Goal: Task Accomplishment & Management: Manage account settings

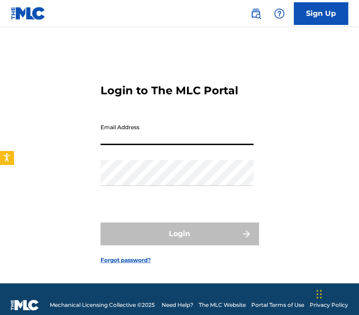
click at [189, 136] on input "Email Address" at bounding box center [177, 132] width 153 height 26
type input "[PERSON_NAME][EMAIL_ADDRESS][DOMAIN_NAME]"
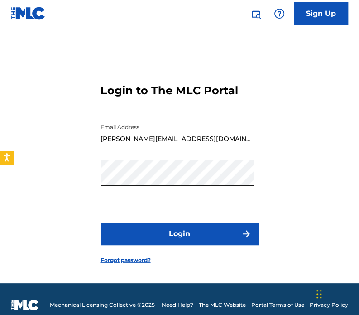
click at [169, 229] on button "Login" at bounding box center [180, 234] width 159 height 23
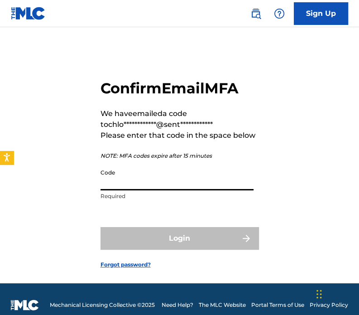
click at [126, 182] on input "Code" at bounding box center [177, 178] width 153 height 26
paste input "886912"
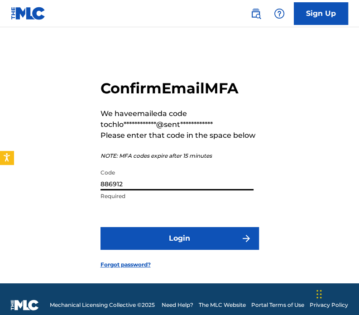
type input "886912"
click at [101, 227] on button "Login" at bounding box center [180, 238] width 159 height 23
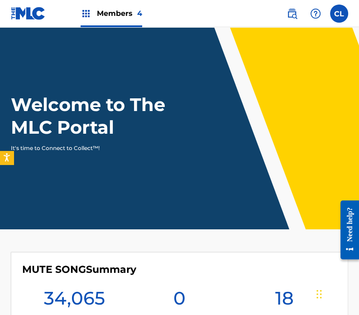
click at [300, 10] on link at bounding box center [292, 14] width 18 height 18
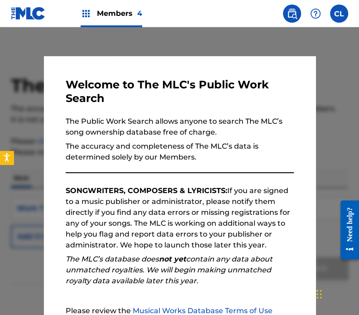
scroll to position [85, 0]
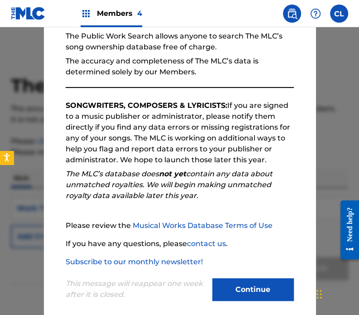
click at [251, 291] on button "Continue" at bounding box center [254, 289] width 82 height 23
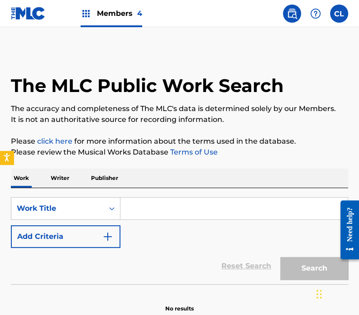
click at [163, 206] on input "Search Form" at bounding box center [235, 209] width 228 height 22
paste input "FH9JRM"
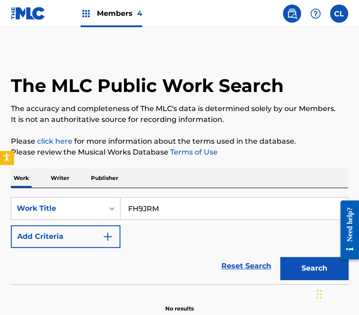
type input "FH9JRM"
click at [281, 257] on button "Search" at bounding box center [315, 268] width 68 height 23
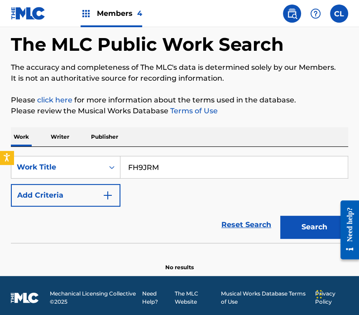
scroll to position [45, 0]
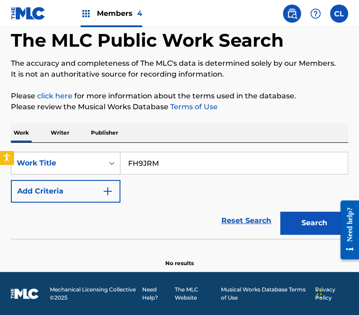
click at [76, 165] on div "Work Title" at bounding box center [58, 163] width 82 height 11
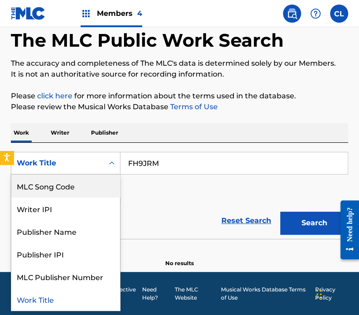
click at [68, 181] on div "MLC Song Code" at bounding box center [65, 185] width 109 height 23
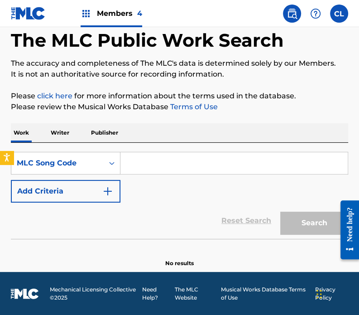
click at [152, 165] on input "Search Form" at bounding box center [235, 163] width 228 height 22
paste input "FH9JRM"
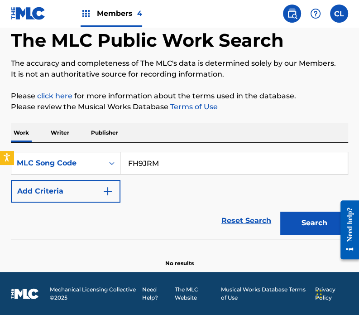
type input "FH9JRM"
click at [281, 212] on button "Search" at bounding box center [315, 223] width 68 height 23
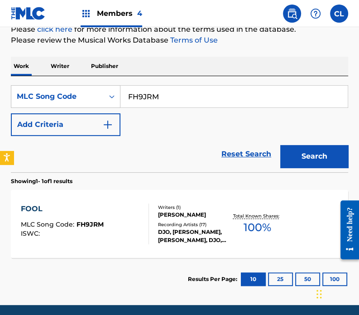
scroll to position [112, 0]
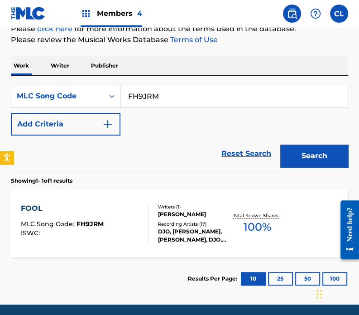
click at [121, 224] on div "FOOL MLC Song Code : FH9JRM ISWC :" at bounding box center [85, 223] width 128 height 41
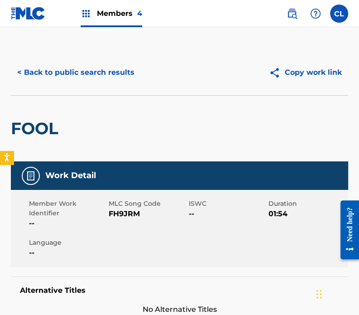
click at [51, 70] on button "< Back to public search results" at bounding box center [76, 72] width 130 height 23
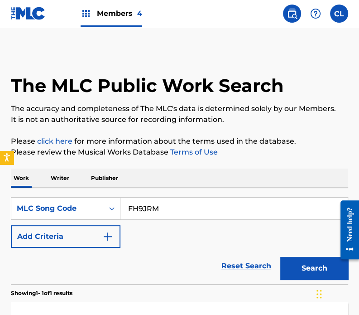
scroll to position [112, 0]
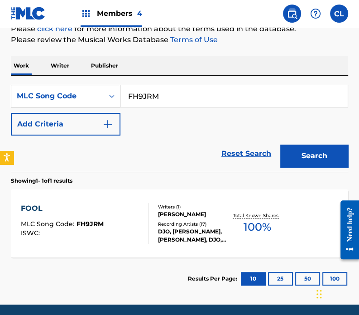
drag, startPoint x: 168, startPoint y: 95, endPoint x: 40, endPoint y: 95, distance: 128.3
click at [40, 95] on div "SearchWithCriteria717a3b25-cdf0-4f89-8053-07a687252723 MLC Song Code FH9JRM" at bounding box center [180, 96] width 338 height 23
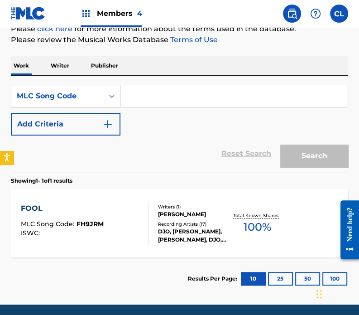
paste input "HB7ZLX"
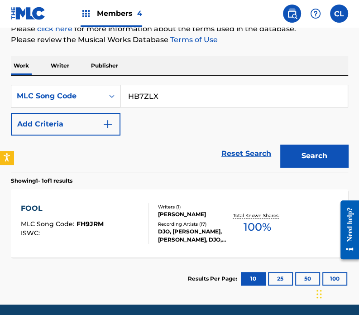
type input "HB7ZLX"
click at [281, 145] on button "Search" at bounding box center [315, 156] width 68 height 23
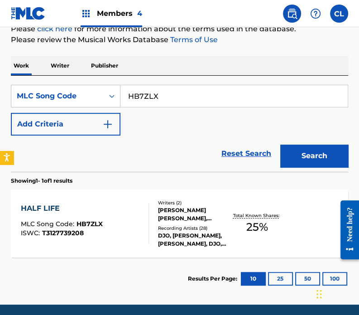
click at [125, 234] on div "HALF LIFE MLC Song Code : HB7ZLX ISWC : T3127739208" at bounding box center [85, 223] width 128 height 41
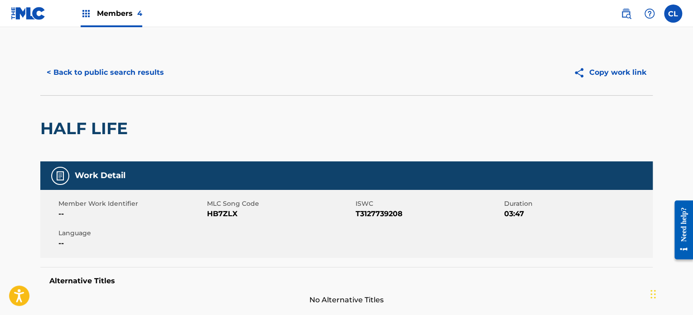
click at [132, 78] on button "< Back to public search results" at bounding box center [105, 72] width 130 height 23
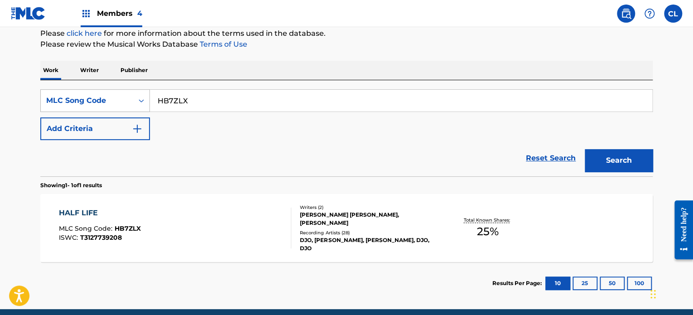
drag, startPoint x: 233, startPoint y: 110, endPoint x: 59, endPoint y: 103, distance: 174.2
click at [59, 103] on div "SearchWithCriteria717a3b25-cdf0-4f89-8053-07a687252723 MLC Song Code HB7ZLX" at bounding box center [346, 100] width 613 height 23
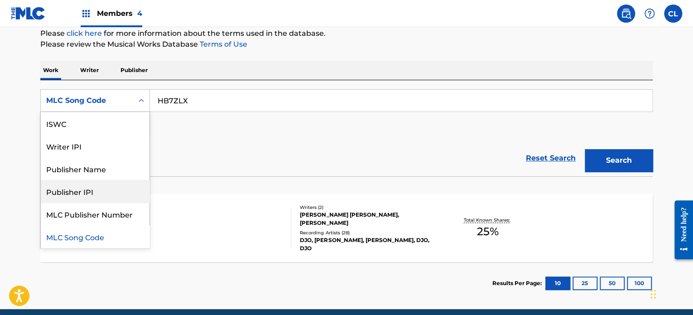
scroll to position [0, 0]
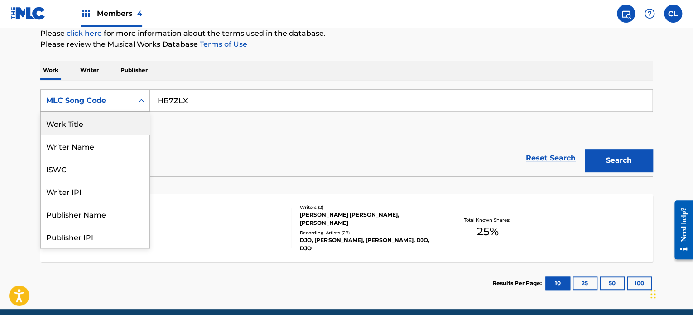
click at [90, 127] on div "Work Title" at bounding box center [95, 123] width 109 height 23
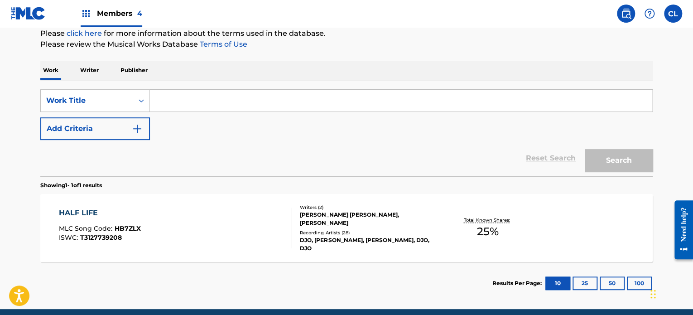
click at [211, 99] on input "Search Form" at bounding box center [401, 101] width 503 height 22
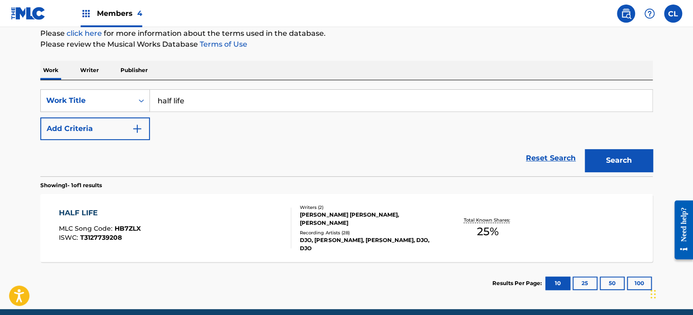
type input "half life"
click at [135, 131] on img "Search Form" at bounding box center [137, 128] width 11 height 11
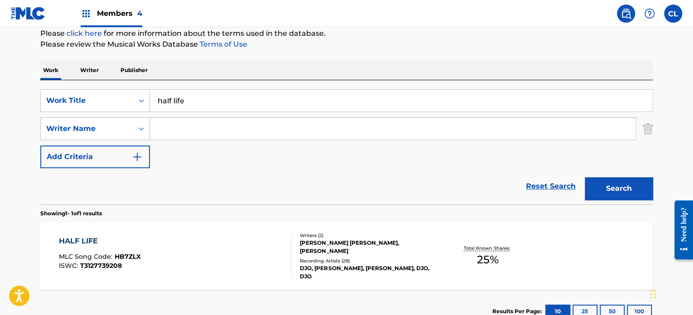
click at [188, 127] on input "Search Form" at bounding box center [393, 129] width 486 height 22
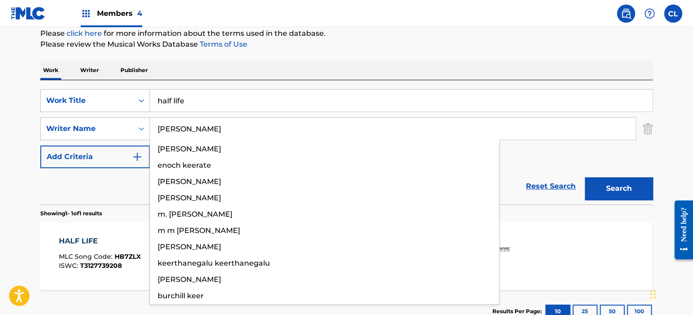
type input "[PERSON_NAME]"
click at [359, 177] on button "Search" at bounding box center [619, 188] width 68 height 23
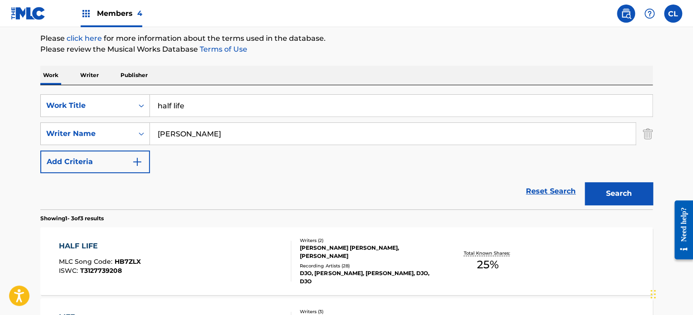
click at [83, 197] on div "Reset Search Search" at bounding box center [346, 191] width 613 height 36
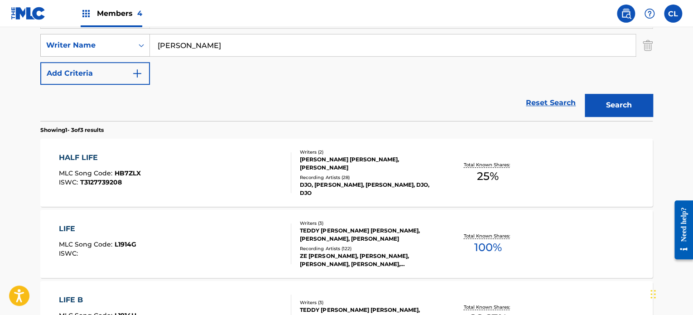
scroll to position [195, 0]
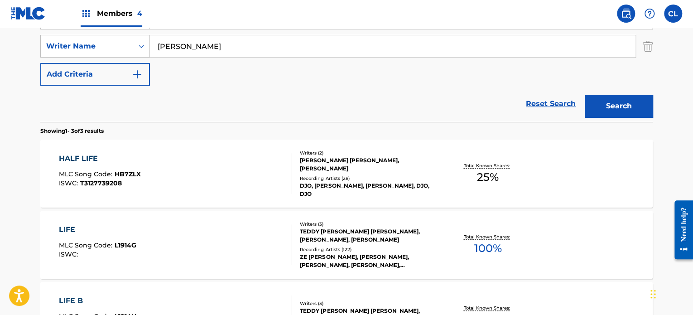
click at [158, 170] on div "HALF LIFE MLC Song Code : HB7ZLX ISWC : T3127739208" at bounding box center [175, 173] width 233 height 41
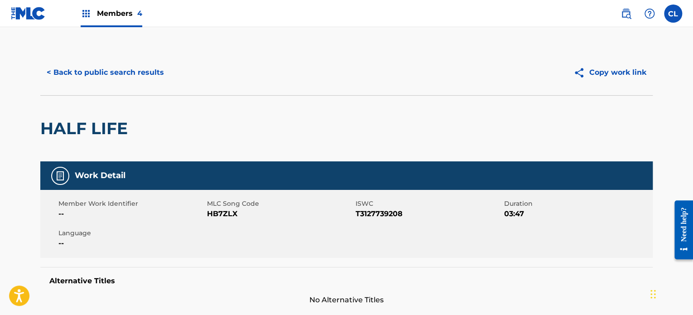
click at [218, 212] on span "HB7ZLX" at bounding box center [280, 213] width 146 height 11
copy span "HB7ZLX"
click at [103, 14] on span "Members 4" at bounding box center [119, 13] width 45 height 10
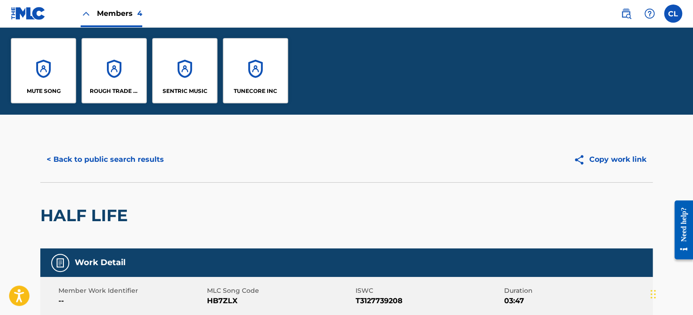
click at [185, 74] on div "SENTRIC MUSIC" at bounding box center [184, 70] width 65 height 65
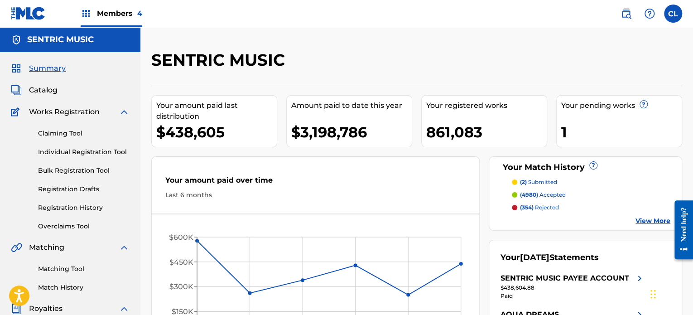
click at [58, 131] on link "Claiming Tool" at bounding box center [84, 134] width 92 height 10
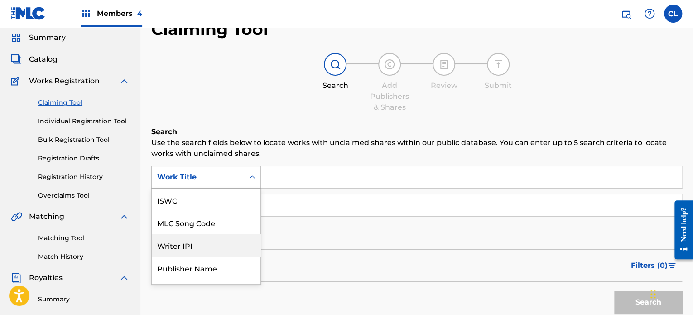
click at [238, 189] on div "7 results available. Use Up and Down to choose options, press Enter to select t…" at bounding box center [206, 177] width 110 height 23
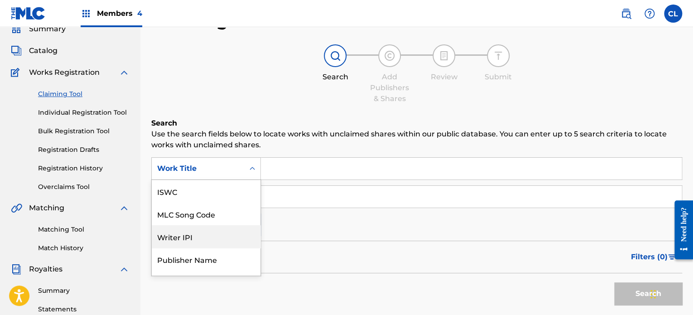
scroll to position [40, 0]
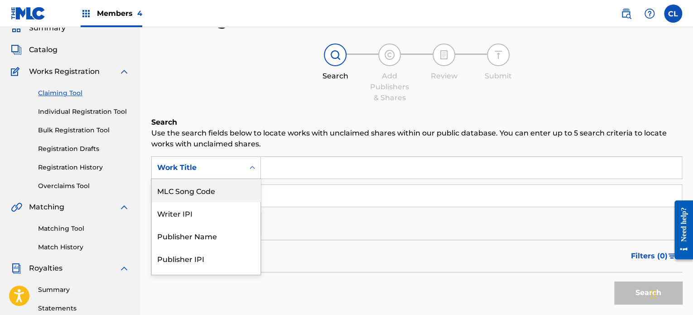
click at [216, 199] on div "MLC Song Code" at bounding box center [206, 190] width 109 height 23
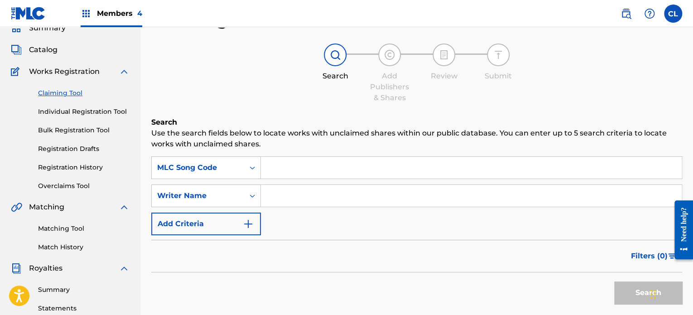
paste input "HB7ZLX"
click at [281, 174] on input "Search Form" at bounding box center [471, 168] width 421 height 22
type input "HB7ZLX"
click at [359, 281] on button "Search" at bounding box center [649, 292] width 68 height 23
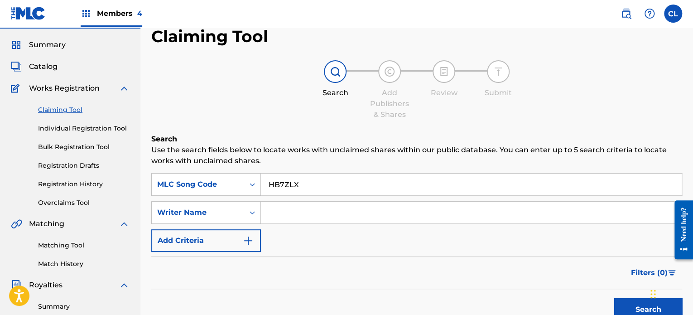
scroll to position [102, 0]
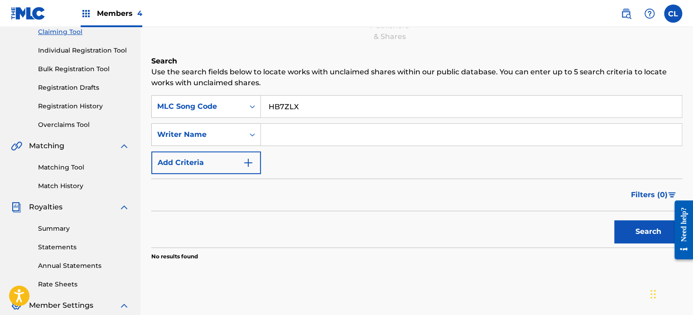
click at [359, 221] on button "Search" at bounding box center [649, 231] width 68 height 23
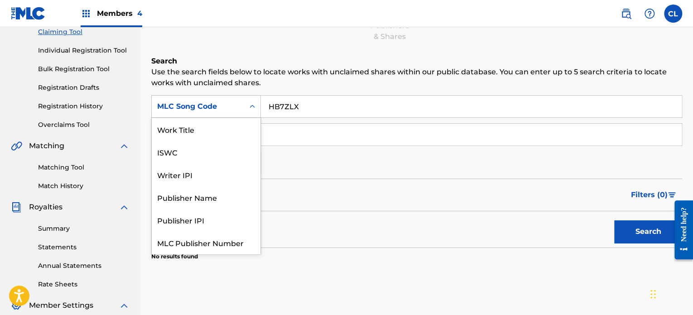
click at [227, 110] on div "MLC Song Code" at bounding box center [198, 106] width 82 height 11
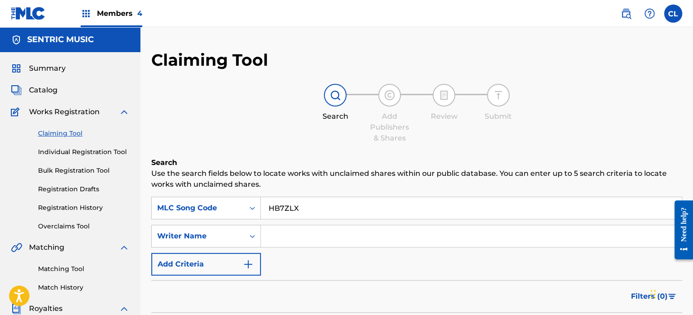
click at [49, 93] on span "Catalog" at bounding box center [43, 90] width 29 height 11
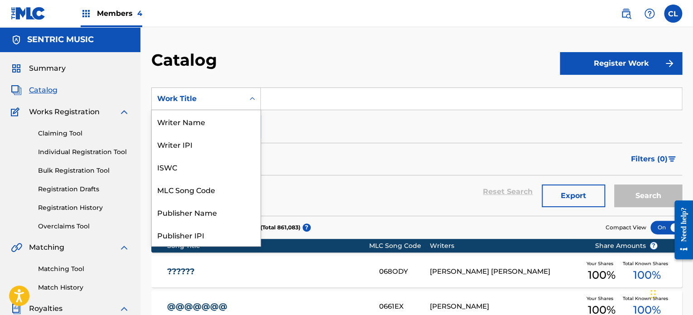
scroll to position [136, 0]
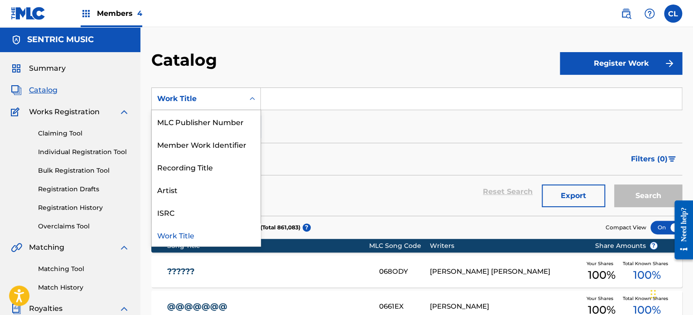
click at [233, 103] on div "Work Title" at bounding box center [198, 98] width 82 height 11
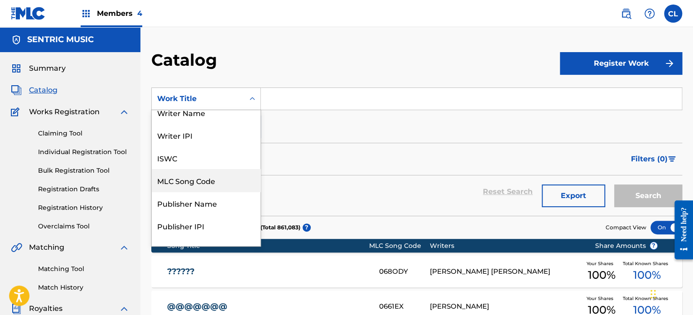
scroll to position [2, 0]
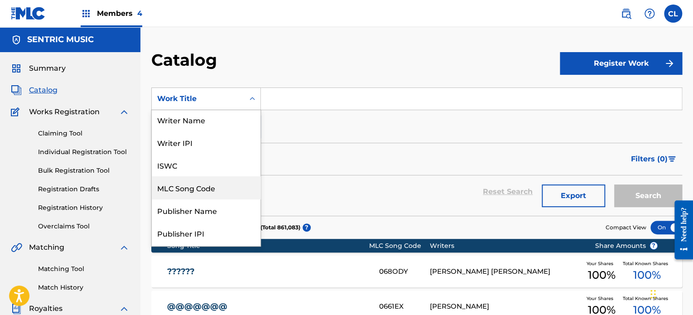
click at [204, 180] on div "MLC Song Code" at bounding box center [206, 187] width 109 height 23
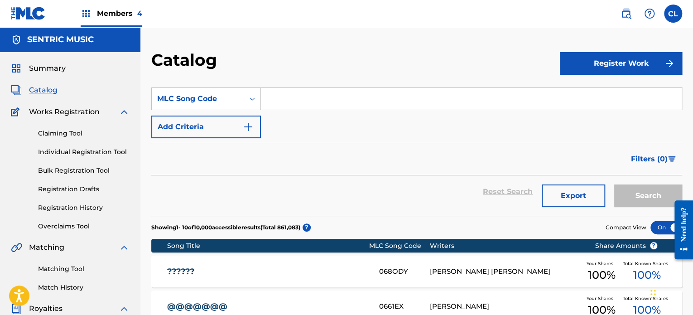
click at [286, 96] on input "Search Form" at bounding box center [471, 99] width 421 height 22
paste input "HB7ZLX"
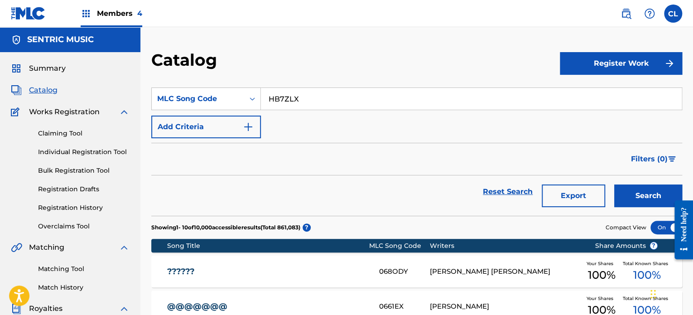
type input "HB7ZLX"
click at [359, 184] on button "Search" at bounding box center [649, 195] width 68 height 23
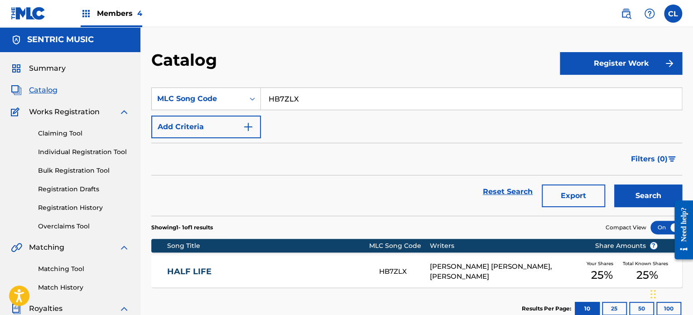
click at [283, 267] on link "HALF LIFE" at bounding box center [267, 272] width 200 height 10
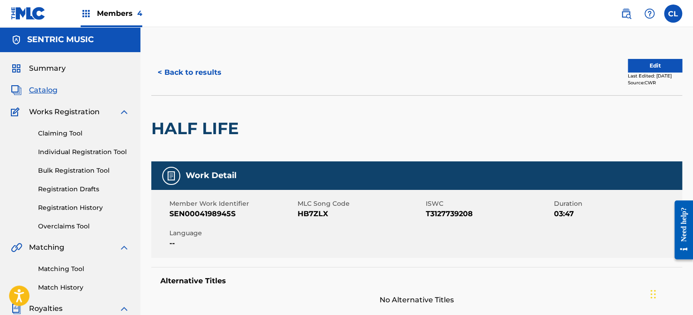
click at [359, 64] on button "Edit" at bounding box center [655, 66] width 54 height 14
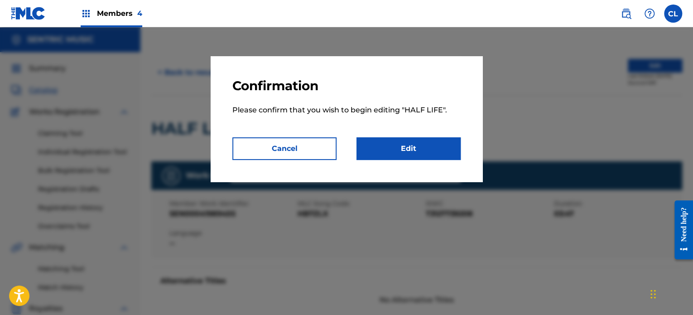
click at [359, 145] on link "Edit" at bounding box center [409, 148] width 104 height 23
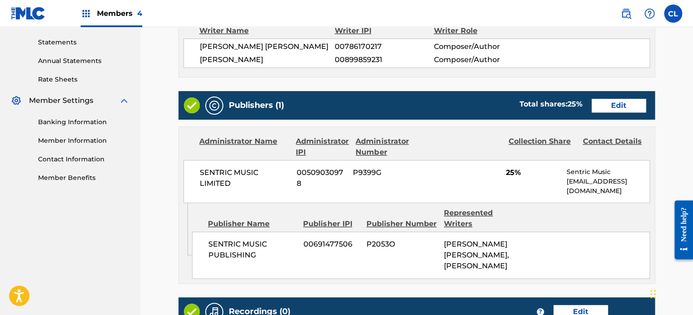
scroll to position [328, 0]
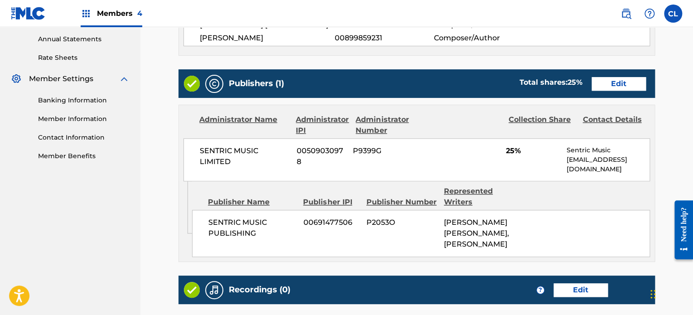
click at [359, 82] on link "Edit" at bounding box center [619, 84] width 54 height 14
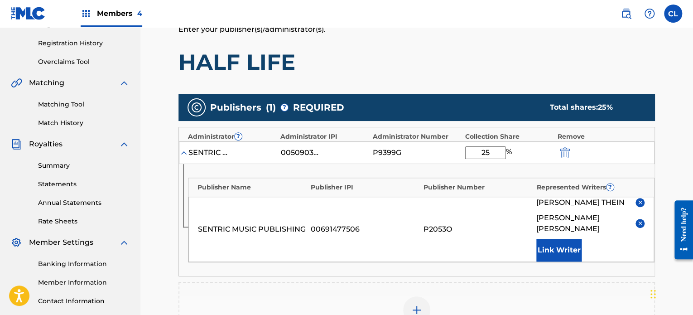
scroll to position [165, 0]
click at [359, 155] on input "25" at bounding box center [485, 152] width 41 height 13
type input "2"
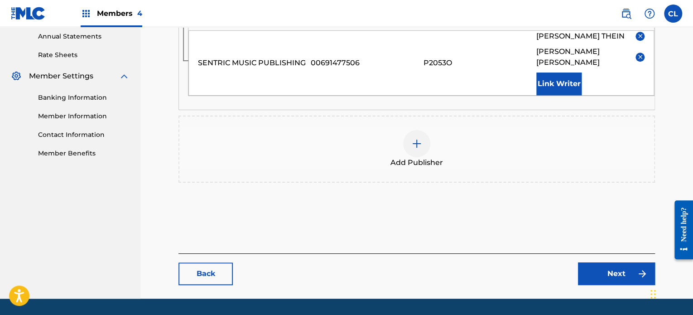
scroll to position [345, 0]
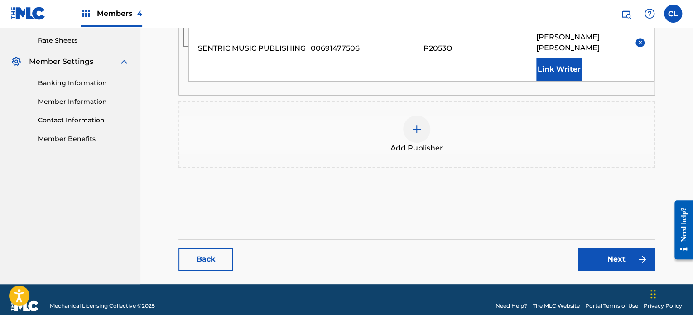
type input "100"
click at [359, 248] on link "Next" at bounding box center [616, 259] width 77 height 23
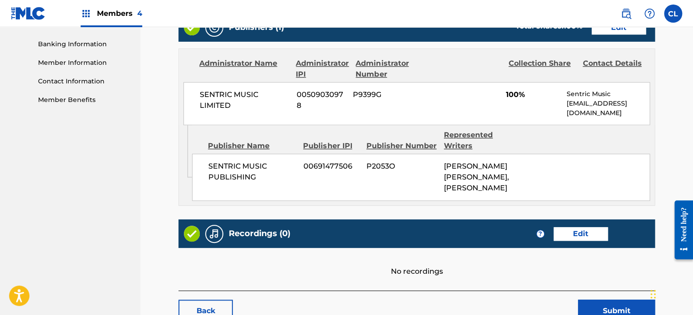
scroll to position [437, 0]
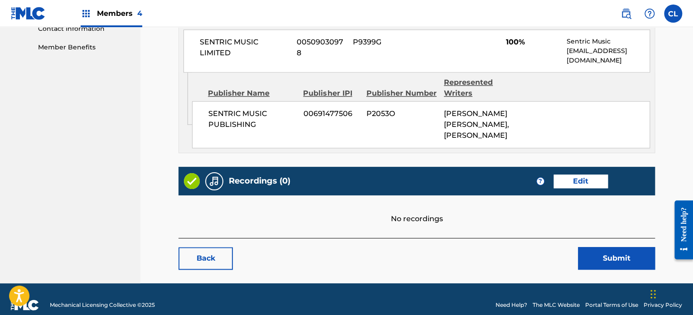
click at [359, 247] on button "Submit" at bounding box center [616, 258] width 77 height 23
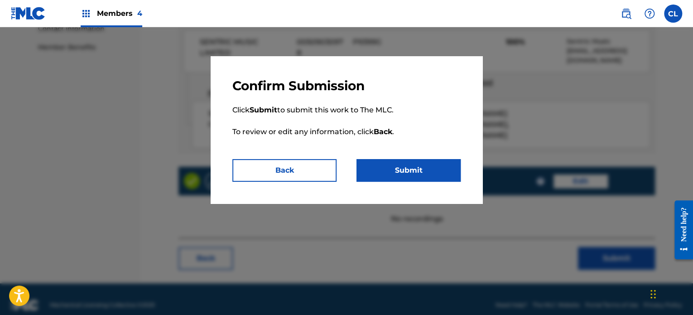
click at [359, 167] on button "Submit" at bounding box center [409, 170] width 104 height 23
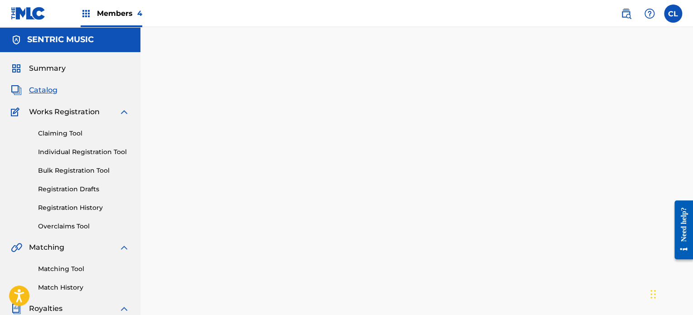
click at [359, 15] on link at bounding box center [626, 14] width 18 height 18
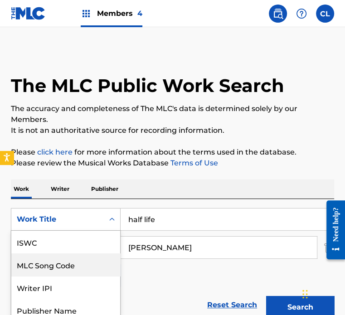
scroll to position [50, 0]
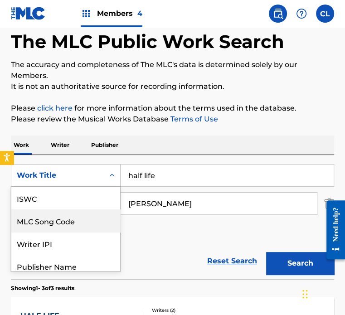
click at [88, 187] on div "7 results available. Use Up and Down to choose options, press Enter to select t…" at bounding box center [66, 175] width 110 height 23
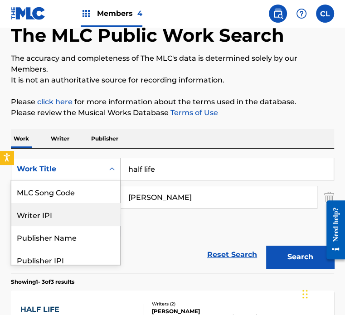
scroll to position [52, 0]
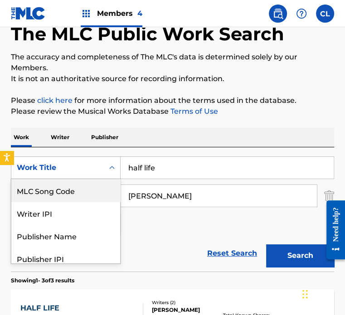
click at [68, 194] on div "MLC Song Code" at bounding box center [65, 190] width 109 height 23
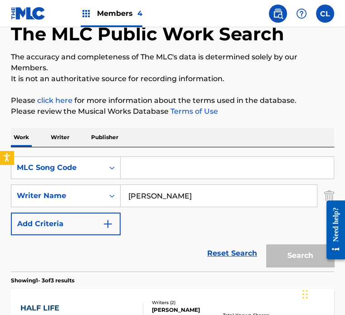
click at [166, 170] on input "Search Form" at bounding box center [227, 168] width 213 height 22
paste input "CC9HYM"
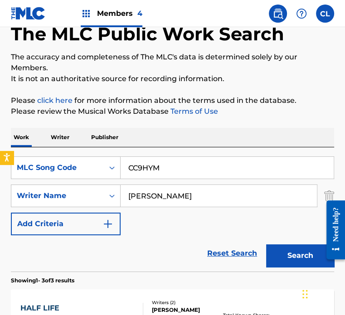
type input "CC9HYM"
click at [266, 244] on button "Search" at bounding box center [300, 255] width 68 height 23
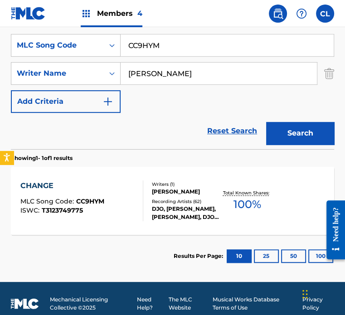
scroll to position [176, 0]
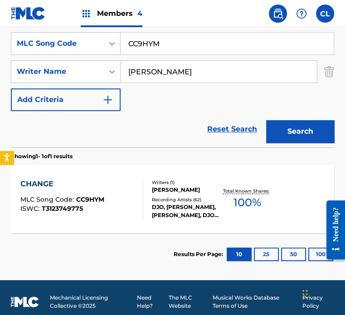
click at [45, 185] on div "CHANGE" at bounding box center [62, 184] width 84 height 11
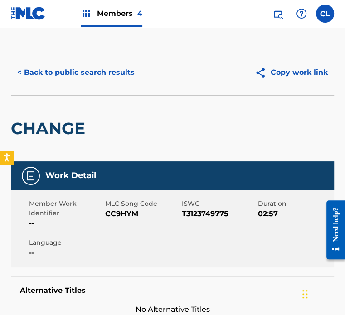
click at [61, 76] on button "< Back to public search results" at bounding box center [76, 72] width 130 height 23
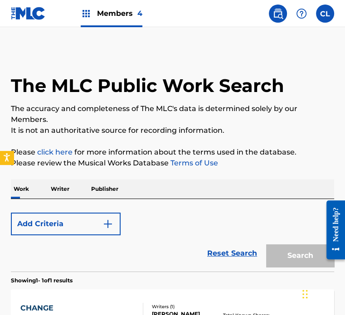
scroll to position [132, 0]
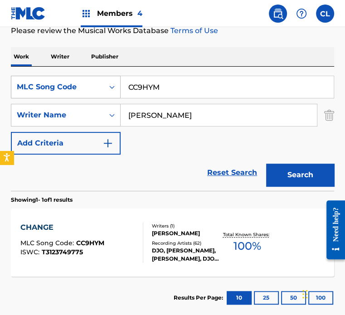
drag, startPoint x: 175, startPoint y: 86, endPoint x: 61, endPoint y: 75, distance: 114.7
click at [61, 76] on div "SearchWithCriteria71dcf1f0-7ce1-4172-a27f-730cec42c074 MLC Song Code CC9HYM" at bounding box center [172, 87] width 323 height 23
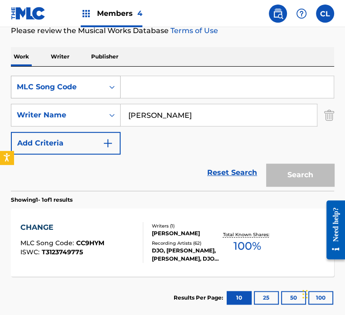
paste input "CC6UNS"
type input "CC6UNS"
click at [266, 164] on button "Search" at bounding box center [300, 175] width 68 height 23
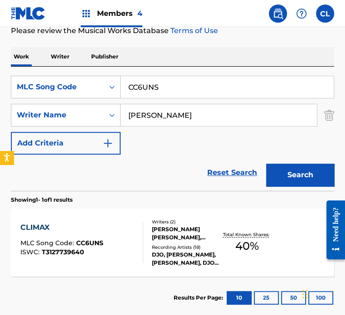
click at [92, 236] on div "CLIMAX MLC Song Code : CC6UNS ISWC : T3127739640" at bounding box center [61, 242] width 83 height 41
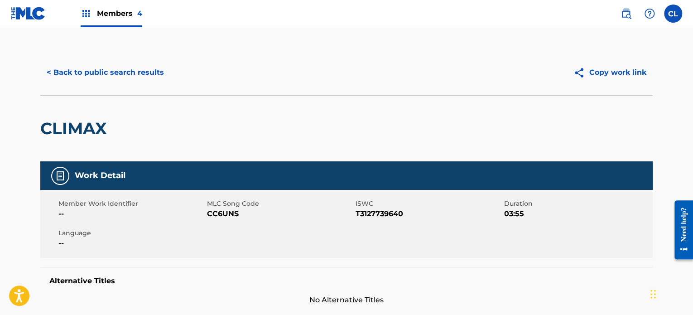
click at [219, 213] on span "CC6UNS" at bounding box center [280, 213] width 146 height 11
copy span "CC6UNS"
click at [125, 11] on span "Members 4" at bounding box center [119, 13] width 45 height 10
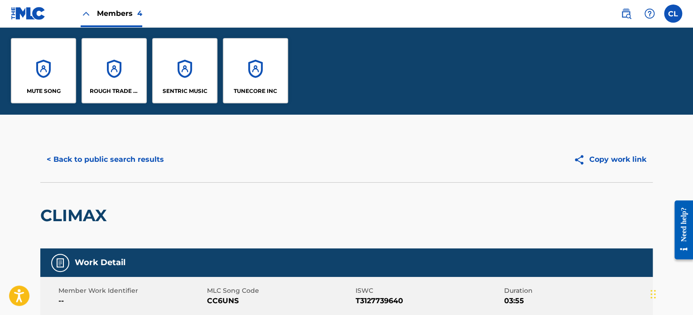
click at [200, 76] on div "SENTRIC MUSIC" at bounding box center [184, 70] width 65 height 65
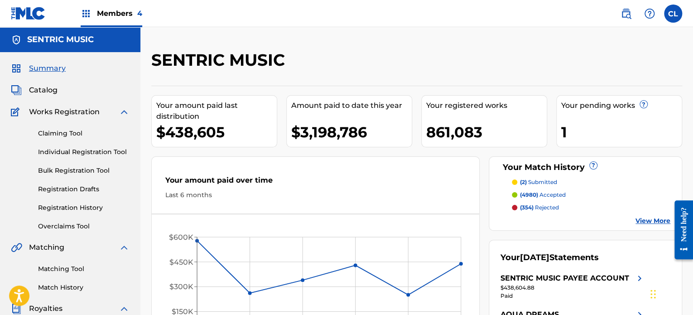
click at [49, 87] on span "Catalog" at bounding box center [43, 90] width 29 height 11
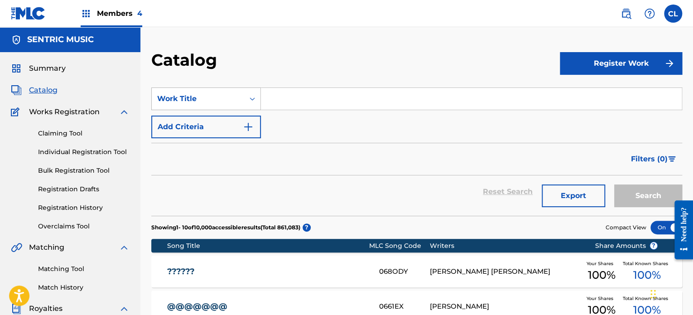
click at [234, 105] on div "Work Title" at bounding box center [198, 98] width 92 height 17
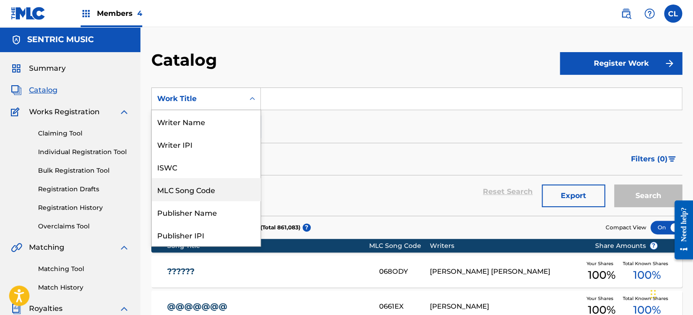
click at [199, 199] on div "MLC Song Code" at bounding box center [206, 189] width 109 height 23
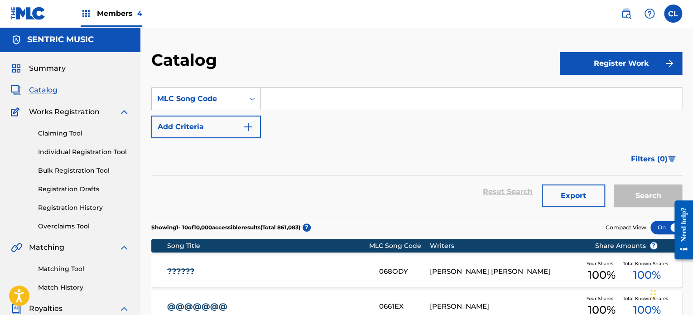
click at [292, 103] on input "Search Form" at bounding box center [471, 99] width 421 height 22
paste input "CC6UNS"
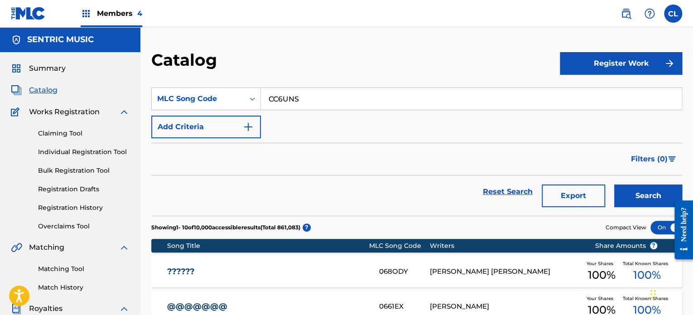
type input "CC6UNS"
click at [359, 184] on button "Search" at bounding box center [649, 195] width 68 height 23
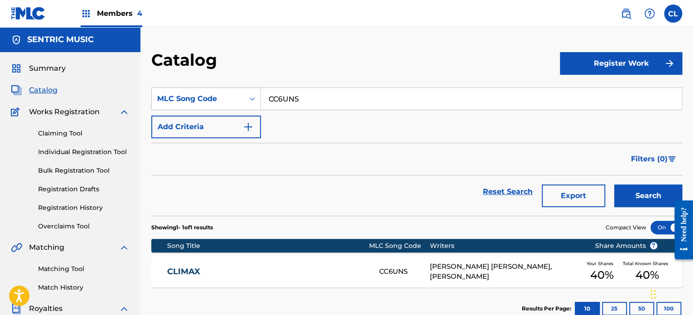
click at [325, 272] on link "CLIMAX" at bounding box center [267, 272] width 200 height 10
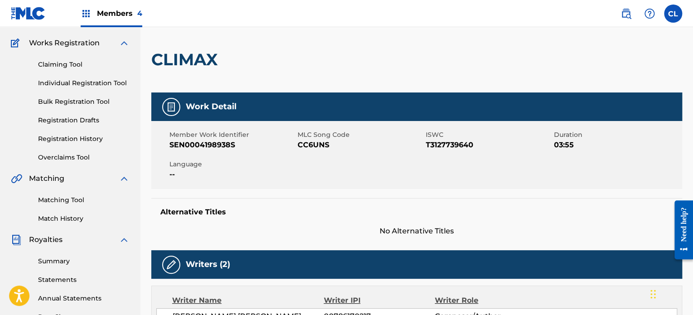
scroll to position [15, 0]
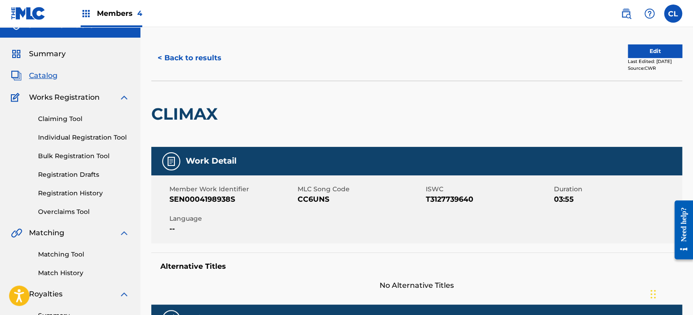
click at [359, 47] on button "Edit" at bounding box center [655, 51] width 54 height 14
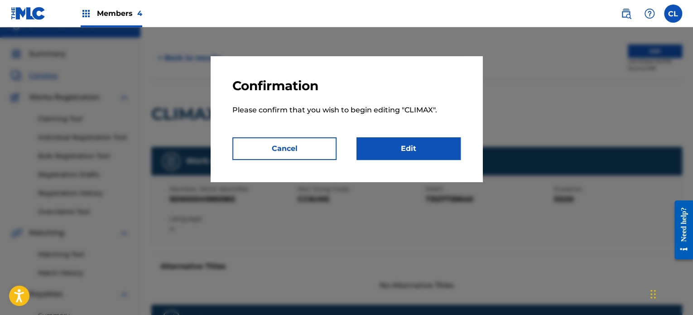
click at [359, 156] on link "Edit" at bounding box center [409, 148] width 104 height 23
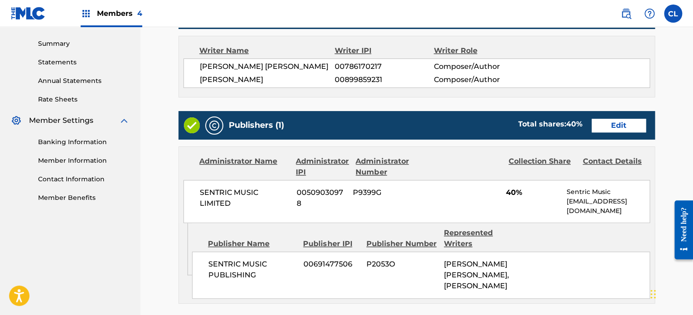
scroll to position [301, 0]
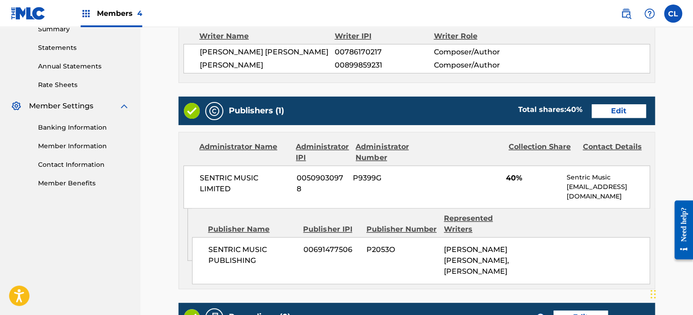
click at [359, 114] on link "Edit" at bounding box center [619, 111] width 54 height 14
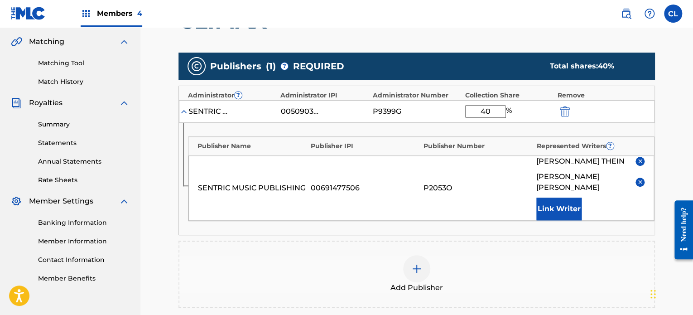
scroll to position [208, 0]
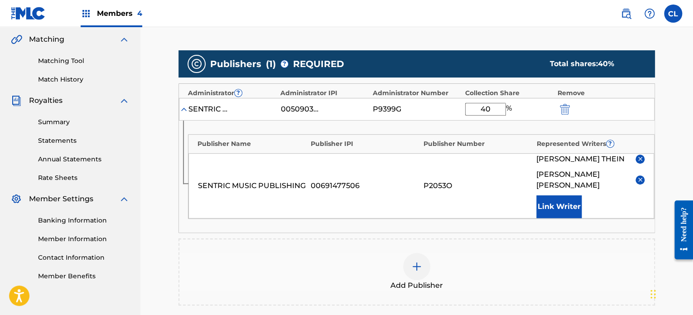
click at [359, 111] on input "40" at bounding box center [485, 109] width 41 height 13
type input "4"
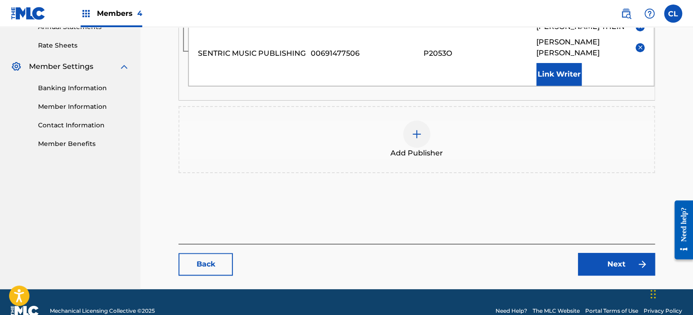
scroll to position [345, 0]
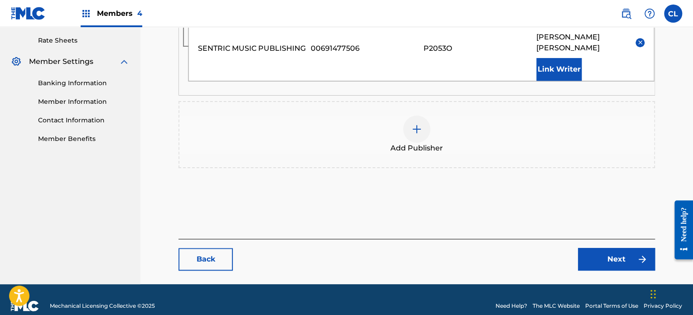
type input "100"
click at [359, 253] on link "Next" at bounding box center [616, 259] width 77 height 23
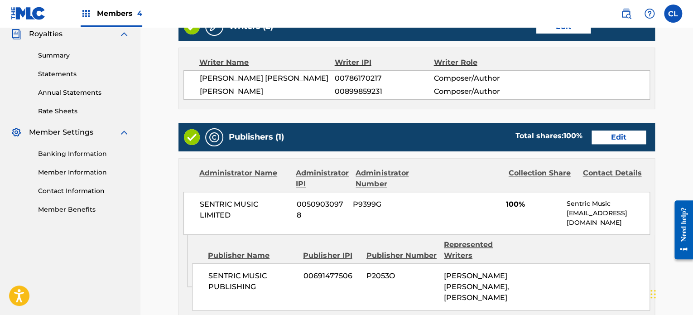
scroll to position [437, 0]
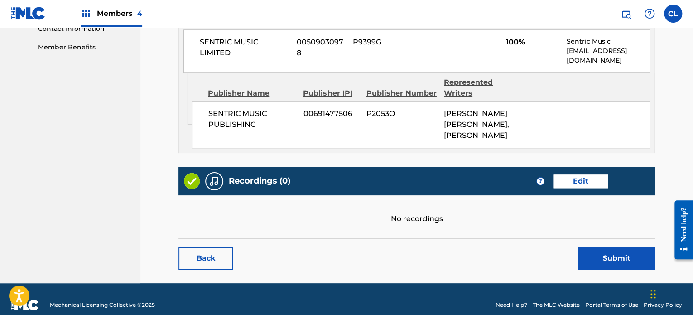
click at [359, 247] on button "Submit" at bounding box center [616, 258] width 77 height 23
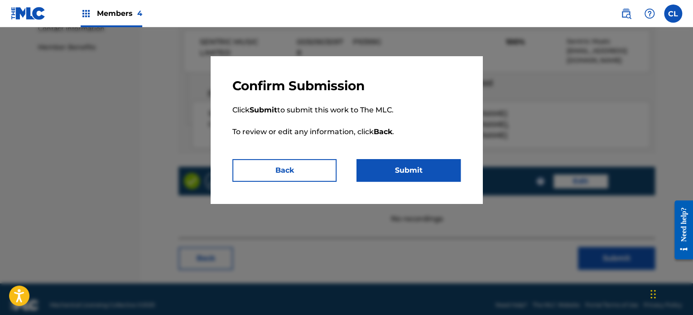
click at [359, 174] on button "Submit" at bounding box center [409, 170] width 104 height 23
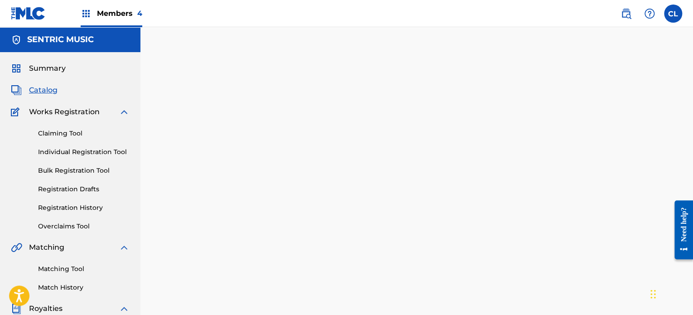
click at [325, 165] on div "Back Done" at bounding box center [417, 207] width 477 height 288
click at [359, 19] on link at bounding box center [626, 14] width 18 height 18
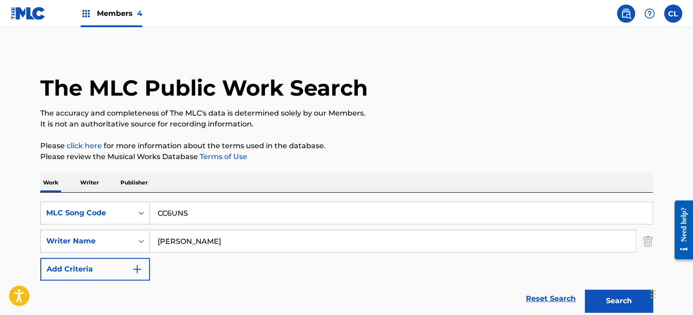
drag, startPoint x: 127, startPoint y: 204, endPoint x: 45, endPoint y: 185, distance: 84.7
click at [45, 185] on div "Work Writer Publisher SearchWithCriteria71dcf1f0-7ce1-4172-a27f-730cec42c074 ML…" at bounding box center [346, 309] width 613 height 272
type input "v"
paste input "SC60FN"
type input "SC60FN"
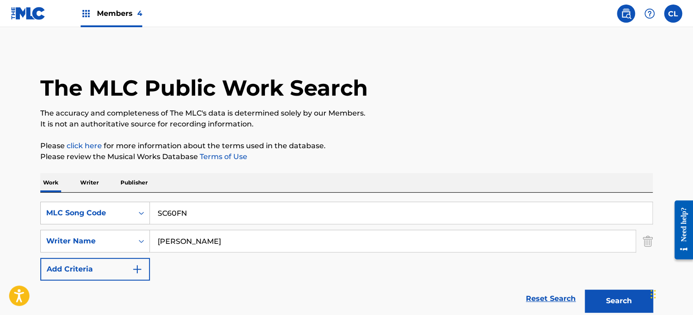
click at [359, 290] on button "Search" at bounding box center [619, 301] width 68 height 23
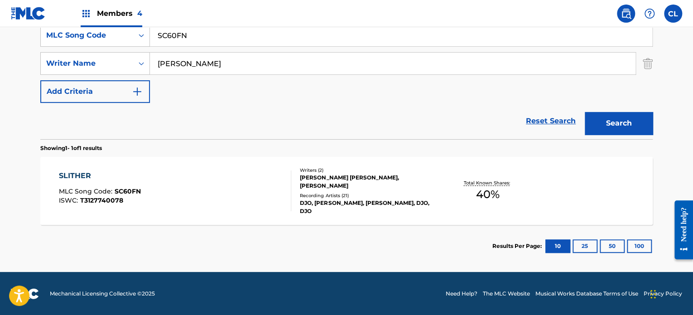
click at [195, 186] on div "SLITHER MLC Song Code : SC60FN ISWC : T3127740078" at bounding box center [175, 190] width 233 height 41
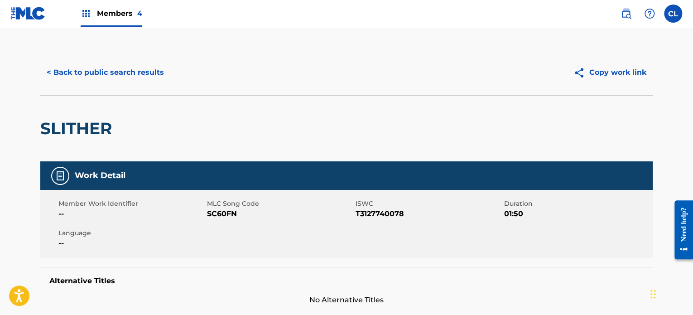
click at [218, 216] on span "SC60FN" at bounding box center [280, 213] width 146 height 11
copy span "SC60FN"
click at [119, 16] on span "Members 4" at bounding box center [119, 13] width 45 height 10
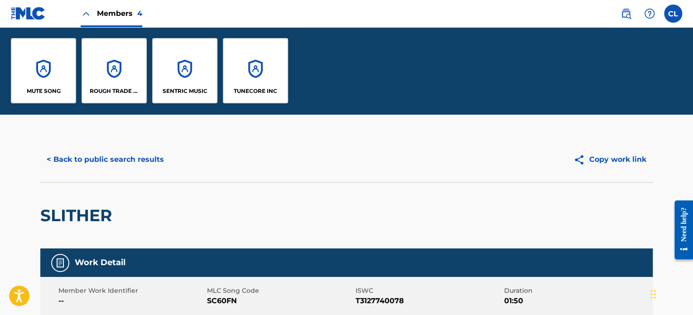
click at [181, 81] on div "SENTRIC MUSIC" at bounding box center [184, 70] width 65 height 65
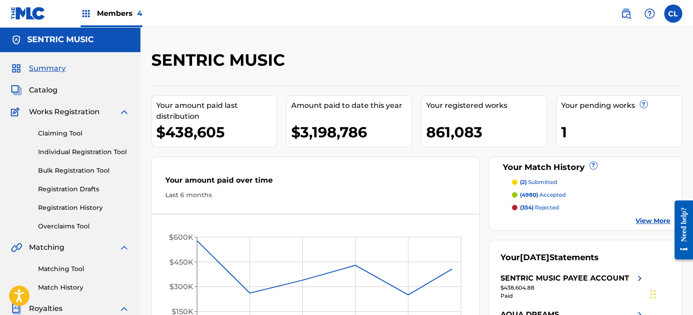
click at [71, 134] on link "Claiming Tool" at bounding box center [84, 134] width 92 height 10
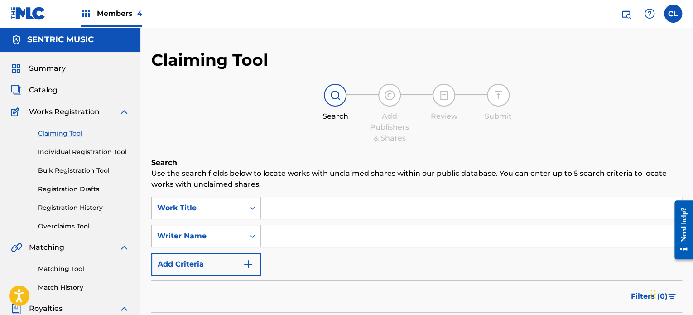
click at [291, 213] on input "Search Form" at bounding box center [471, 208] width 421 height 22
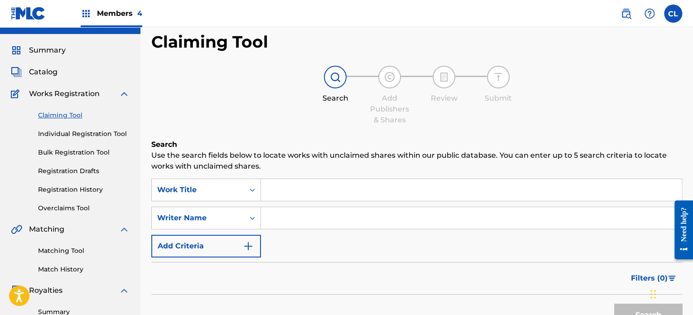
click at [48, 70] on span "Catalog" at bounding box center [43, 72] width 29 height 11
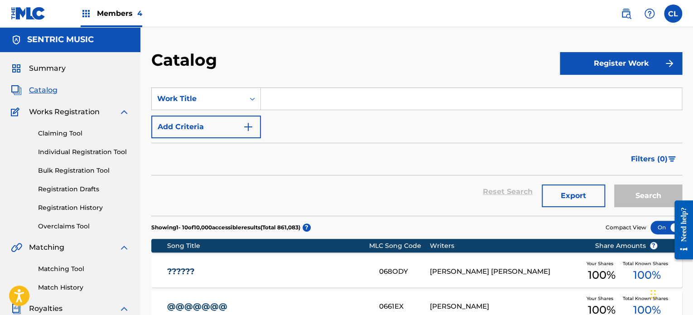
click at [327, 106] on input "Search Form" at bounding box center [471, 99] width 421 height 22
paste input "SC60FN"
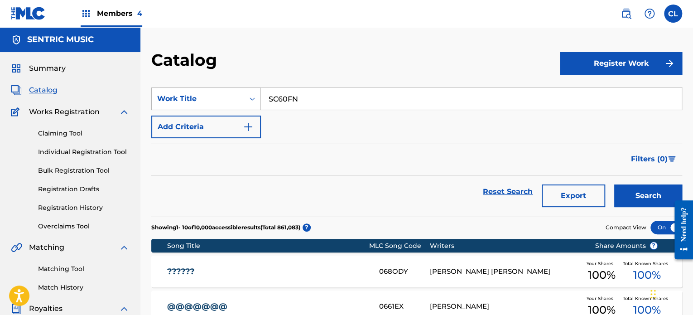
type input "SC60FN"
click at [213, 97] on div "Work Title" at bounding box center [198, 98] width 82 height 11
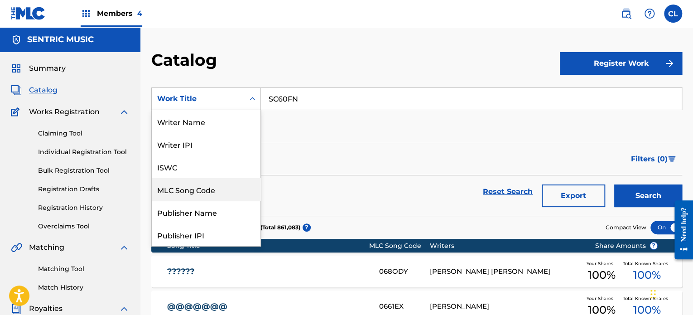
click at [198, 193] on div "MLC Song Code" at bounding box center [206, 189] width 109 height 23
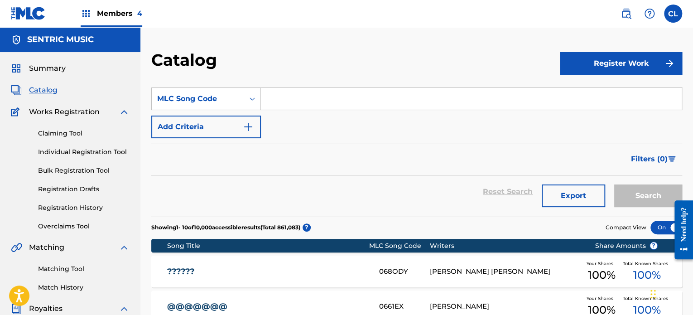
click at [342, 105] on input "Search Form" at bounding box center [471, 99] width 421 height 22
paste input "SC60FN"
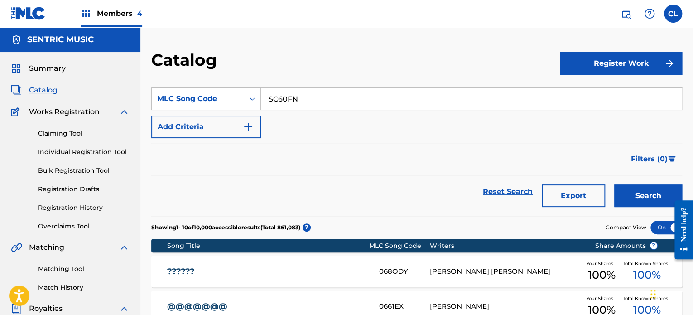
type input "SC60FN"
click at [359, 184] on button "Search" at bounding box center [649, 195] width 68 height 23
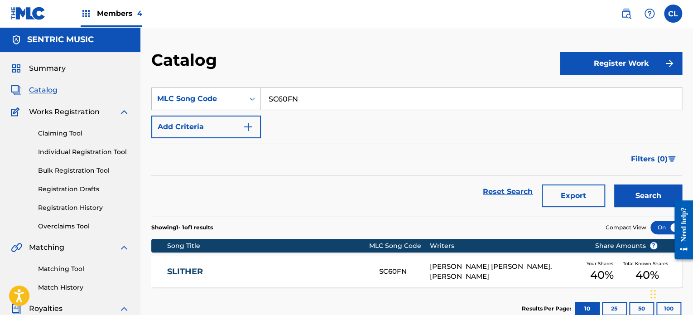
click at [359, 264] on div "SLITHER SC60FN [PERSON_NAME] [PERSON_NAME], [PERSON_NAME] Your Shares 40 % Tota…" at bounding box center [416, 272] width 531 height 32
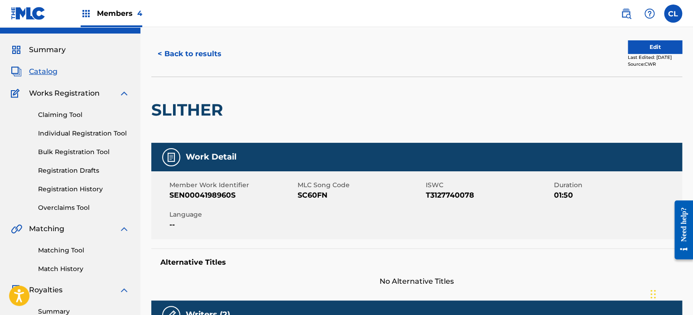
scroll to position [18, 0]
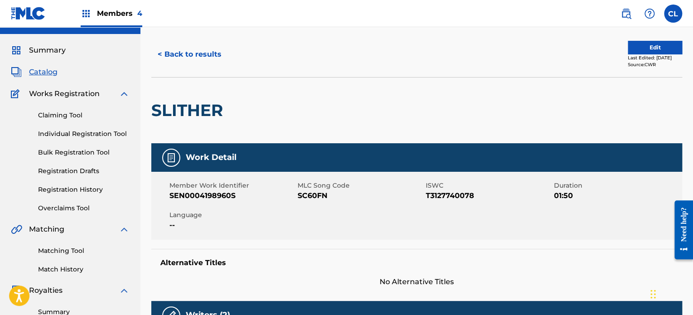
click at [359, 46] on button "Edit" at bounding box center [655, 48] width 54 height 14
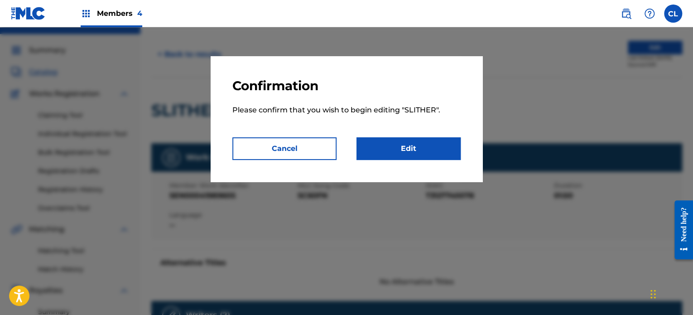
click at [359, 148] on link "Edit" at bounding box center [409, 148] width 104 height 23
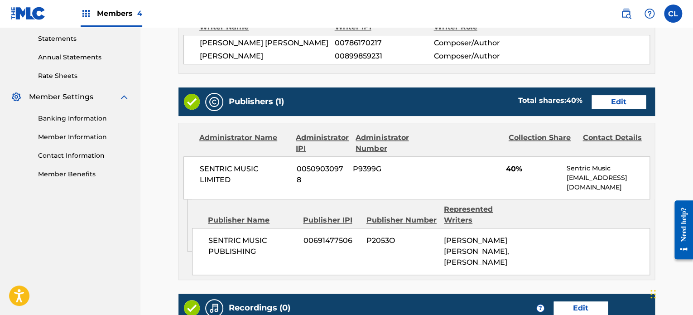
scroll to position [310, 0]
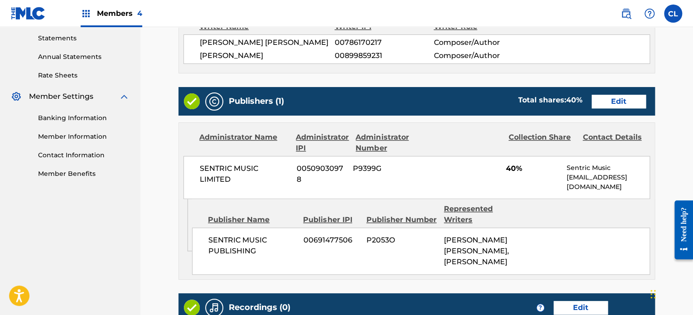
click at [359, 103] on link "Edit" at bounding box center [619, 102] width 54 height 14
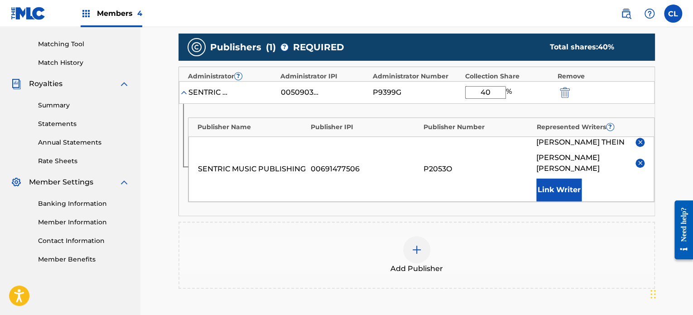
scroll to position [222, 0]
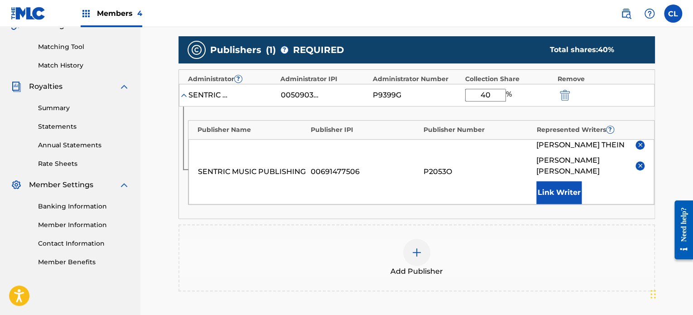
drag, startPoint x: 495, startPoint y: 94, endPoint x: 408, endPoint y: 84, distance: 87.5
click at [359, 84] on div "SENTRIC MUSIC LIMITED 00509030978 P9399G 40 %" at bounding box center [417, 95] width 476 height 23
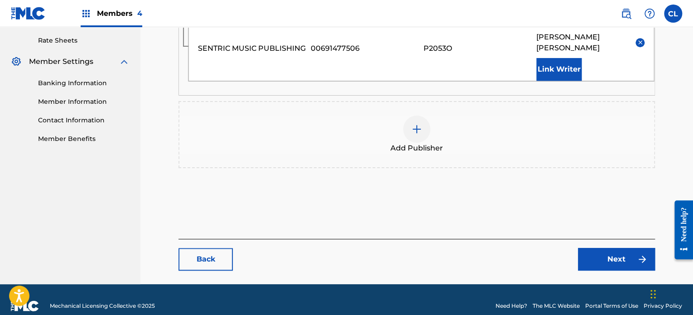
type input "100"
click at [359, 250] on link "Next" at bounding box center [616, 259] width 77 height 23
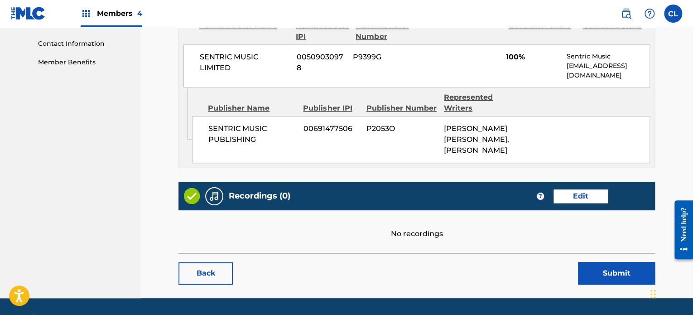
scroll to position [424, 0]
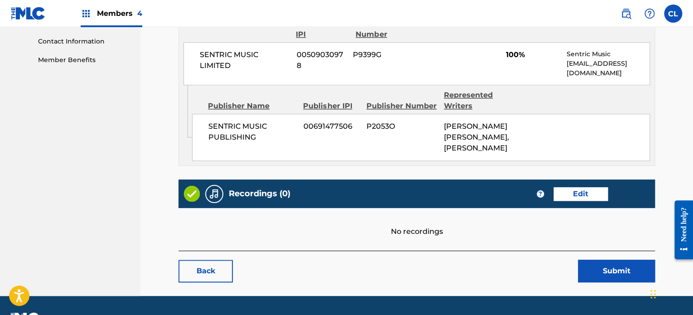
click at [359, 260] on button "Submit" at bounding box center [616, 271] width 77 height 23
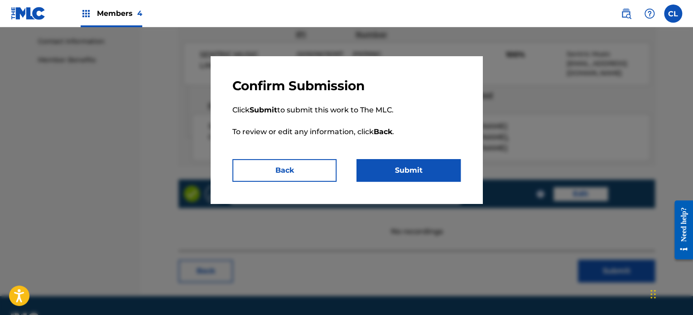
click at [359, 270] on div at bounding box center [346, 184] width 693 height 315
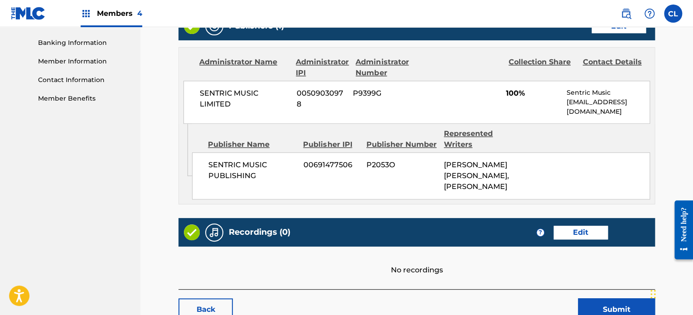
scroll to position [437, 0]
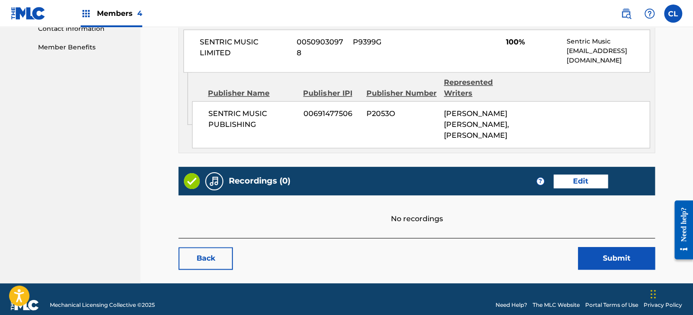
click at [359, 174] on link "Edit" at bounding box center [581, 181] width 54 height 14
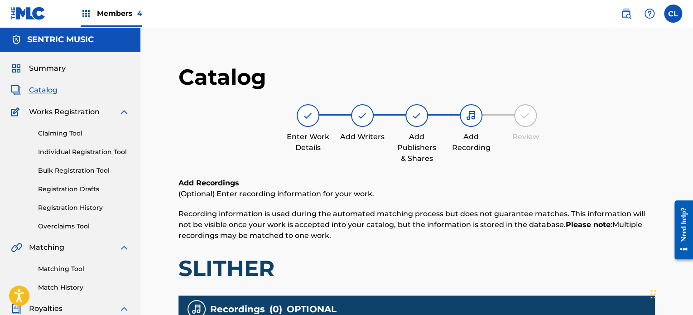
scroll to position [228, 0]
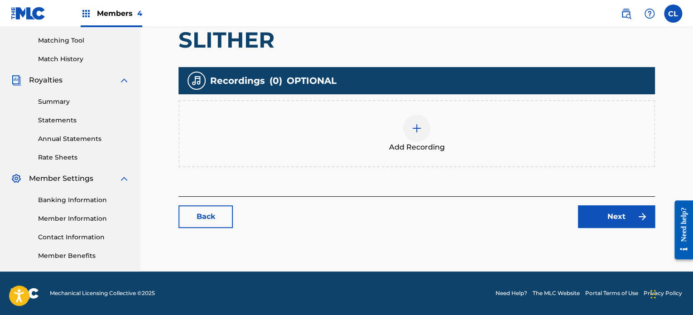
click at [359, 126] on div at bounding box center [416, 128] width 27 height 27
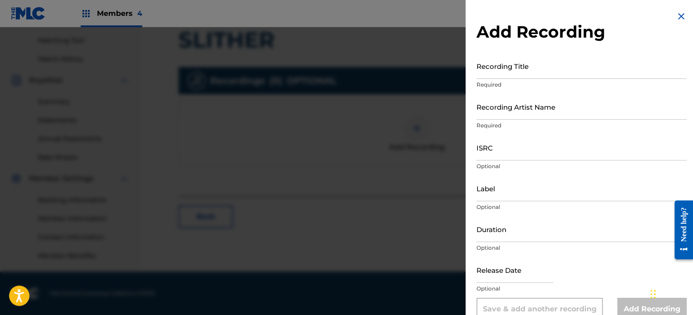
click at [359, 15] on img at bounding box center [681, 16] width 11 height 11
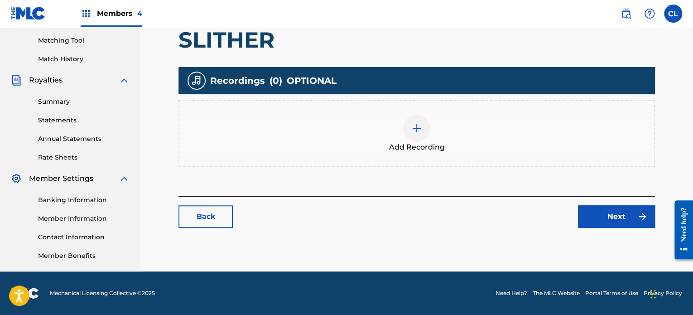
click at [359, 132] on img at bounding box center [417, 128] width 11 height 11
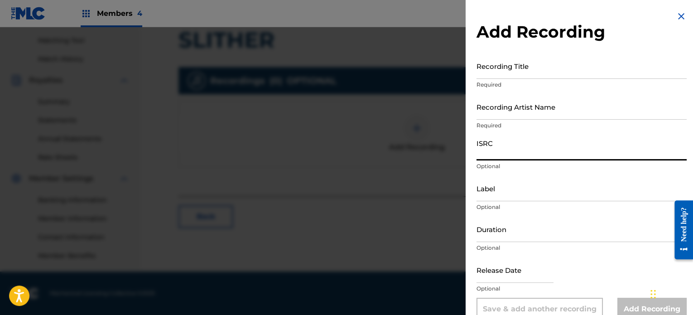
click at [359, 150] on input "ISRC" at bounding box center [582, 148] width 210 height 26
paste input "GBKPL2205064"
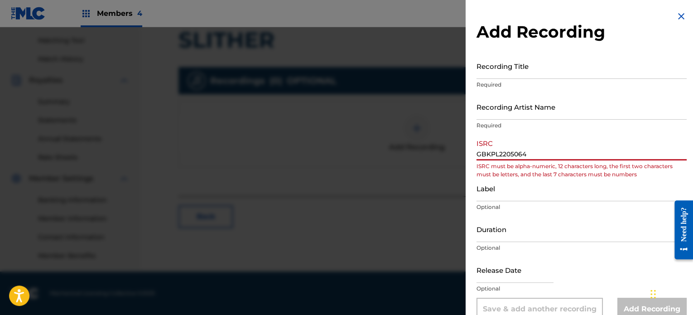
click at [359, 150] on input "GBKPL2205064" at bounding box center [582, 148] width 210 height 26
click at [359, 155] on input "GBKPL2205064" at bounding box center [582, 148] width 210 height 26
click at [359, 186] on input "Label" at bounding box center [582, 188] width 210 height 26
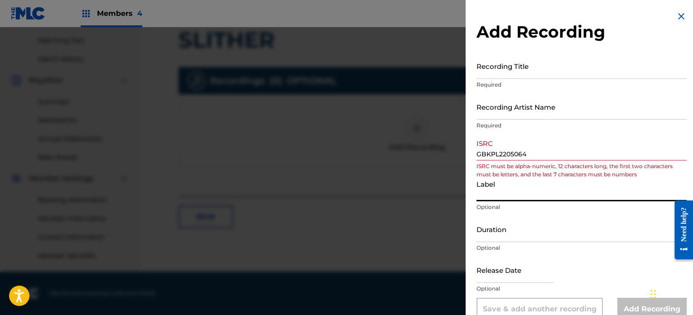
click at [359, 147] on input "GBKPL2205064" at bounding box center [582, 148] width 210 height 26
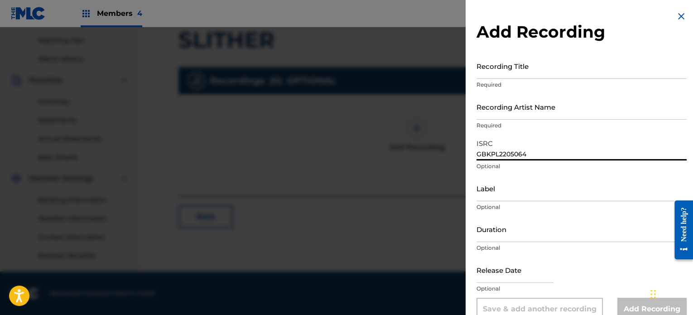
type input "GBKPL2205064"
click at [359, 109] on input "Recording Artist Name" at bounding box center [582, 107] width 210 height 26
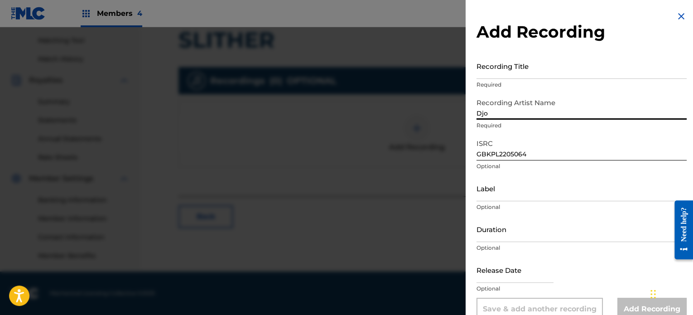
type input "Djo"
click at [359, 71] on input "Recording Title" at bounding box center [582, 66] width 210 height 26
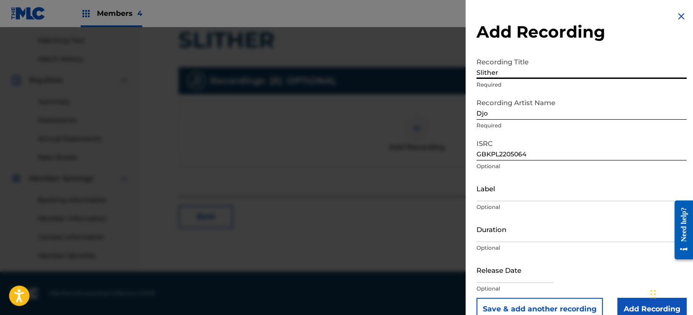
scroll to position [16, 0]
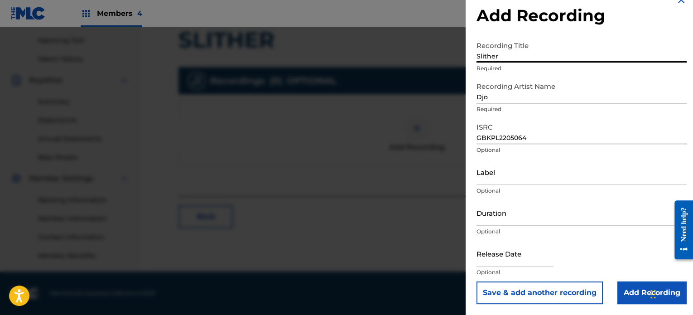
type input "Slither"
click at [359, 292] on input "Add Recording" at bounding box center [652, 292] width 69 height 23
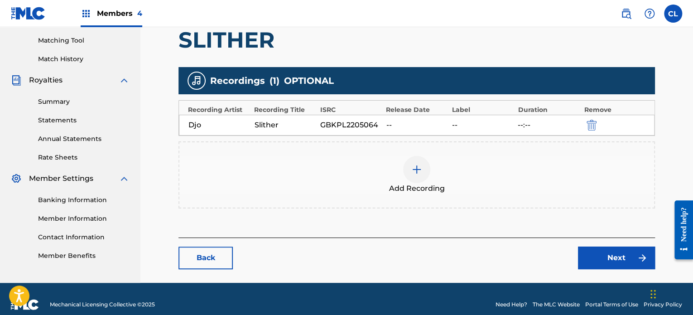
click at [359, 252] on link "Next" at bounding box center [616, 258] width 77 height 23
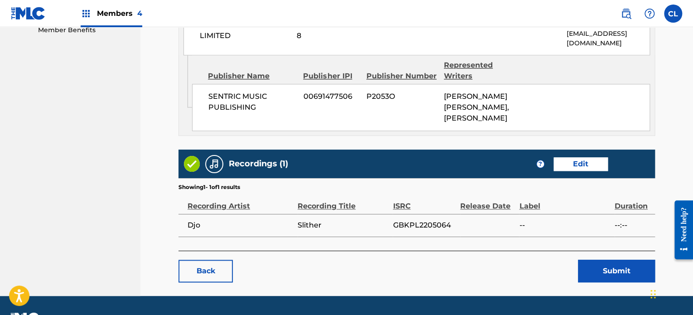
scroll to position [466, 0]
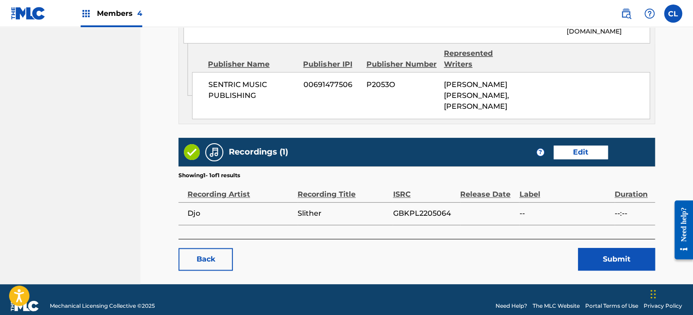
click at [359, 251] on button "Submit" at bounding box center [616, 259] width 77 height 23
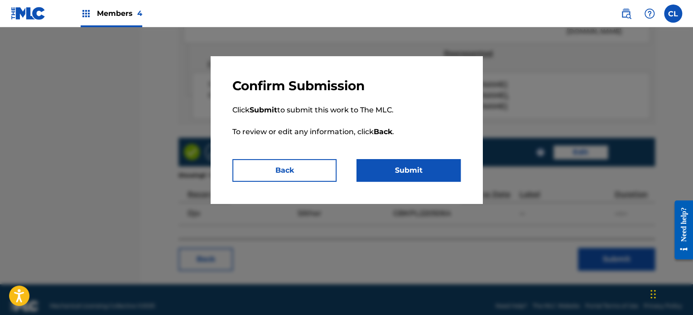
click at [359, 166] on button "Submit" at bounding box center [409, 170] width 104 height 23
